Goal: Transaction & Acquisition: Download file/media

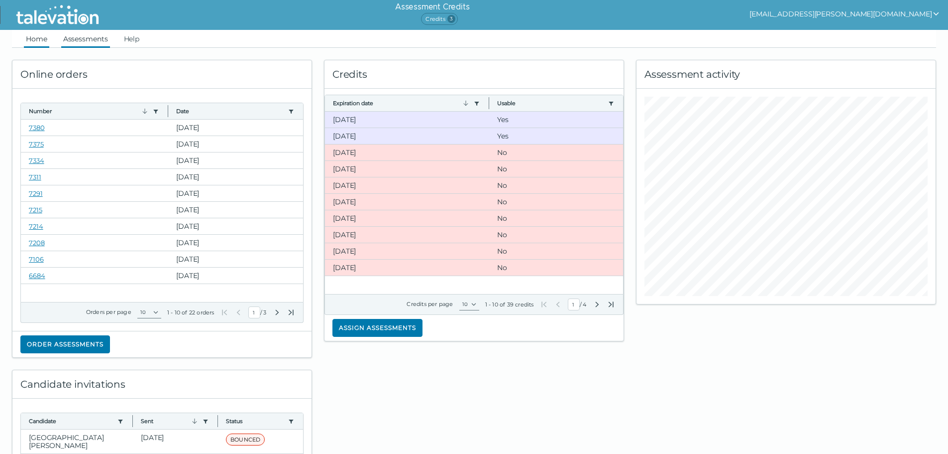
click at [66, 45] on link "Assessments" at bounding box center [85, 39] width 49 height 18
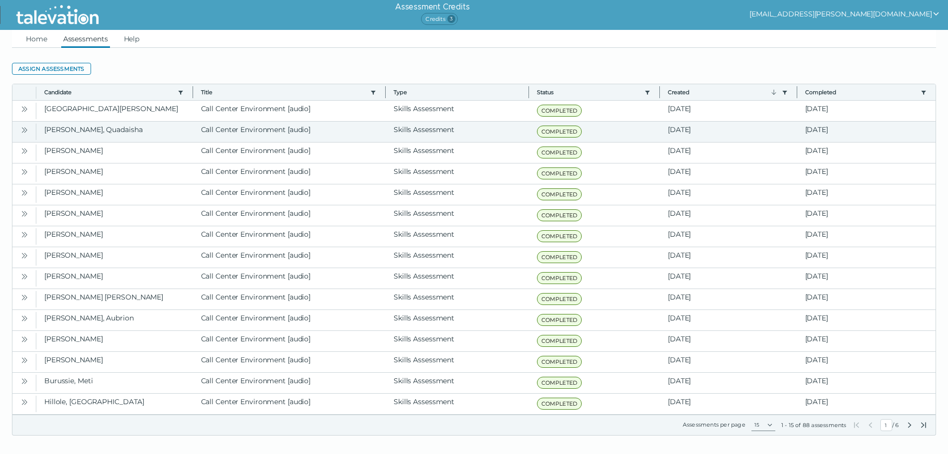
click at [22, 128] on icon "Open" at bounding box center [24, 130] width 8 height 8
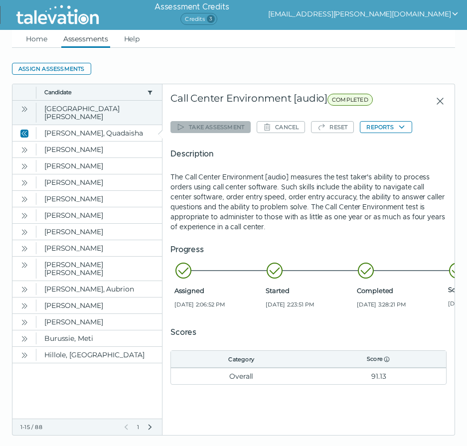
click at [28, 111] on icon "Open" at bounding box center [24, 109] width 8 height 8
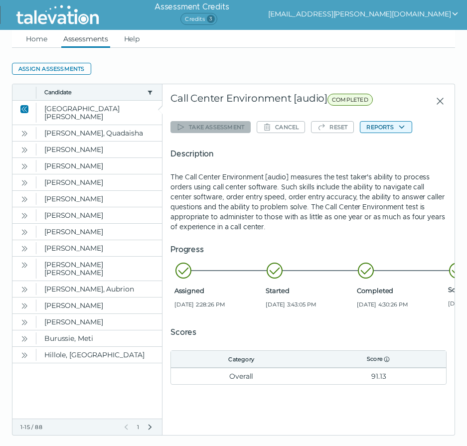
click at [372, 125] on button "Reports" at bounding box center [385, 127] width 52 height 12
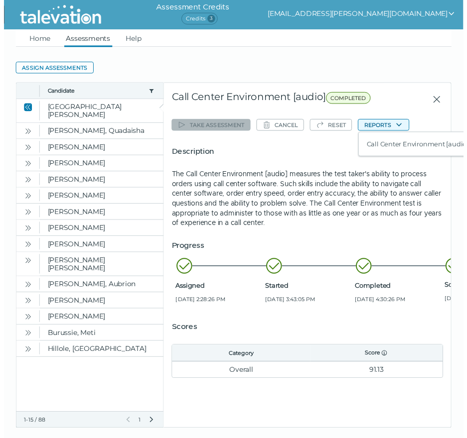
scroll to position [0, 12]
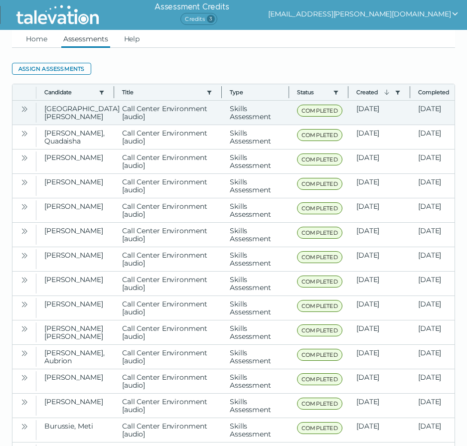
click at [26, 109] on icon "Open" at bounding box center [24, 109] width 8 height 8
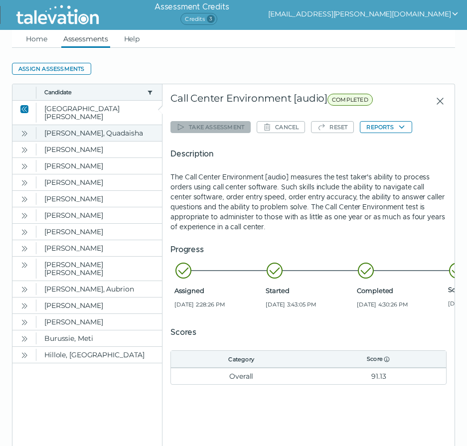
click at [25, 129] on icon "Open" at bounding box center [24, 133] width 8 height 8
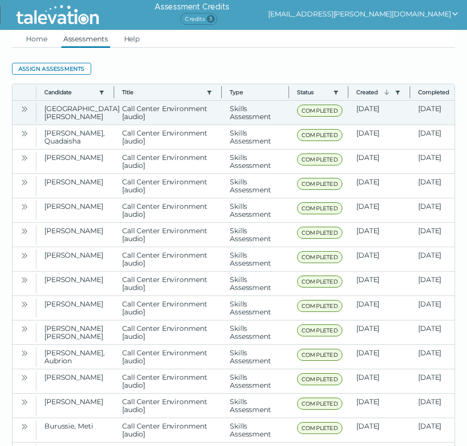
click at [26, 114] on button "Open" at bounding box center [24, 109] width 12 height 12
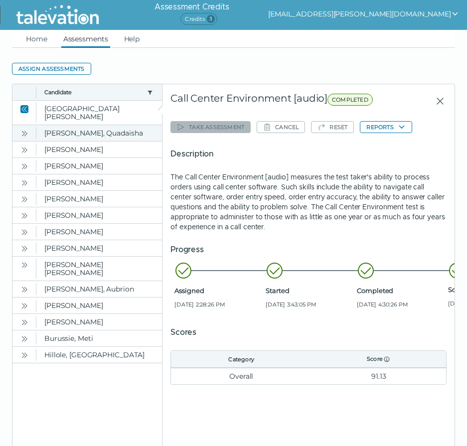
click at [24, 130] on icon "Open" at bounding box center [23, 132] width 3 height 5
click at [376, 126] on button "Reports" at bounding box center [385, 127] width 52 height 12
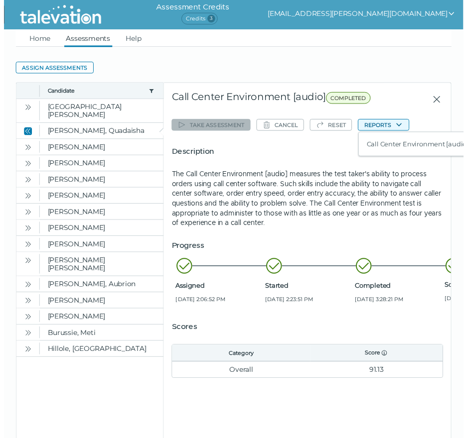
scroll to position [0, 12]
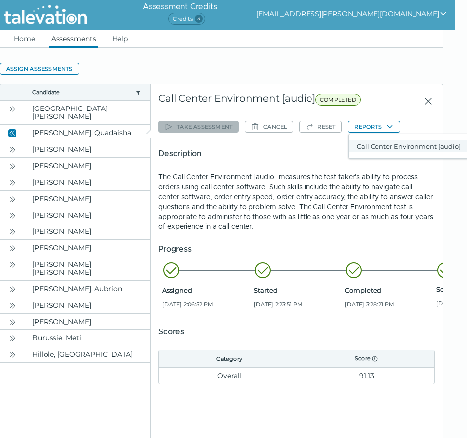
click at [387, 146] on button "Call Center Environment [audio]" at bounding box center [408, 146] width 119 height 12
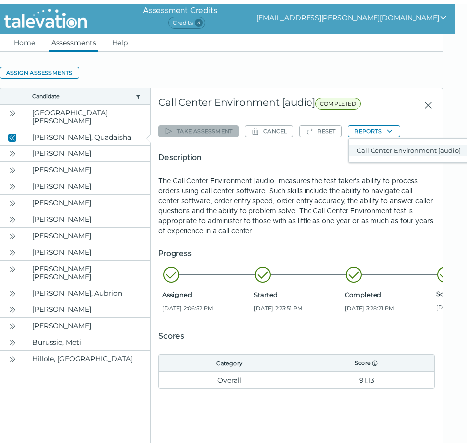
scroll to position [0, 0]
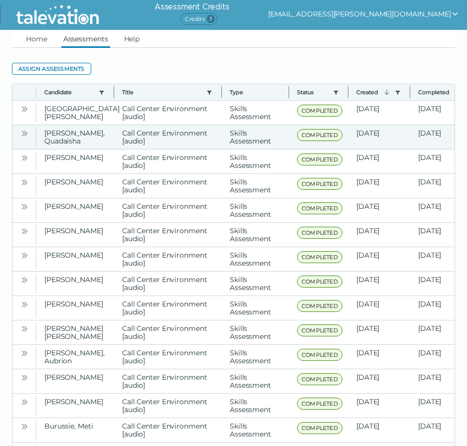
click at [18, 132] on button "Open" at bounding box center [24, 133] width 12 height 12
